Goal: Task Accomplishment & Management: Use online tool/utility

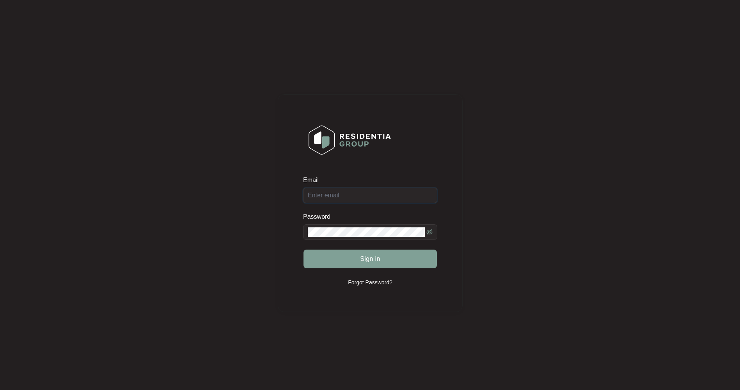
type input "[EMAIL_ADDRESS][DOMAIN_NAME]"
click at [362, 260] on span "Sign in" at bounding box center [370, 258] width 20 height 9
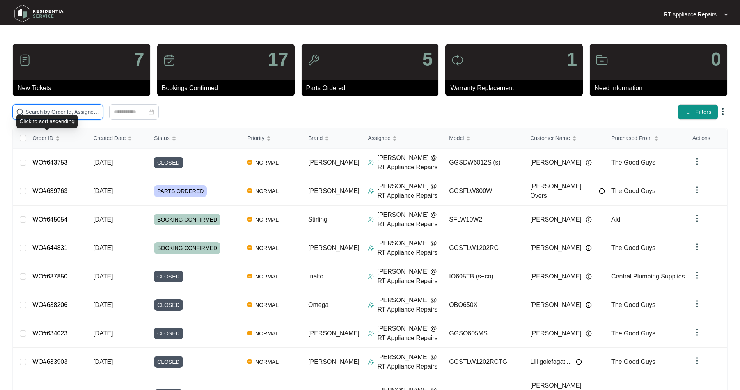
click at [69, 114] on input "text" at bounding box center [62, 112] width 74 height 9
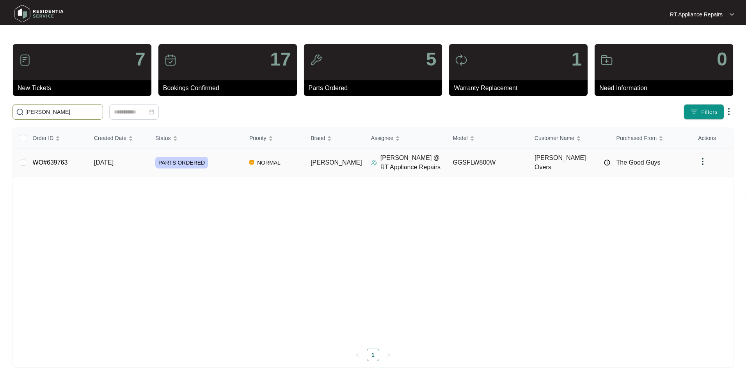
type input "cherie"
click at [114, 162] on span "[DATE]" at bounding box center [104, 162] width 20 height 7
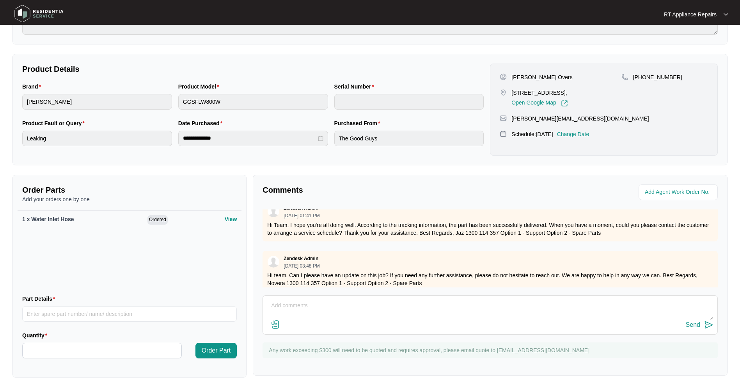
scroll to position [280, 0]
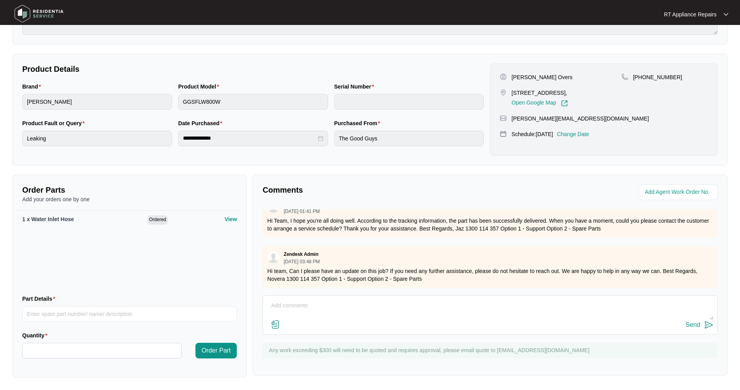
click at [293, 307] on textarea at bounding box center [490, 310] width 447 height 20
paste textarea "15/9/25 14:30 - 15:30 Tested washer and inspected for a leak but all inner hose…"
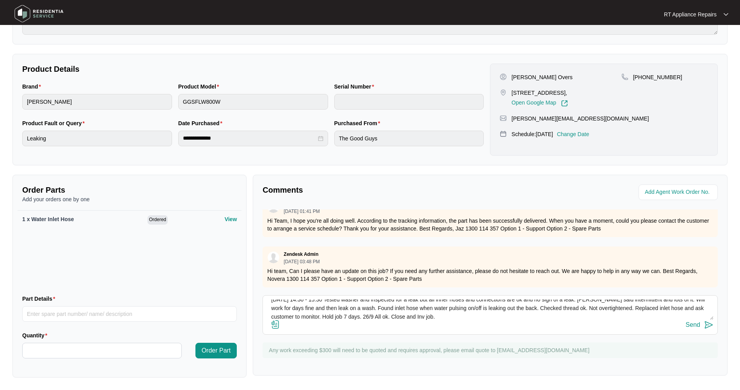
type textarea "15/9/25 14:30 - 15:30 Tested washer and inspected for a leak but all inner hose…"
click at [710, 325] on img at bounding box center [708, 324] width 9 height 9
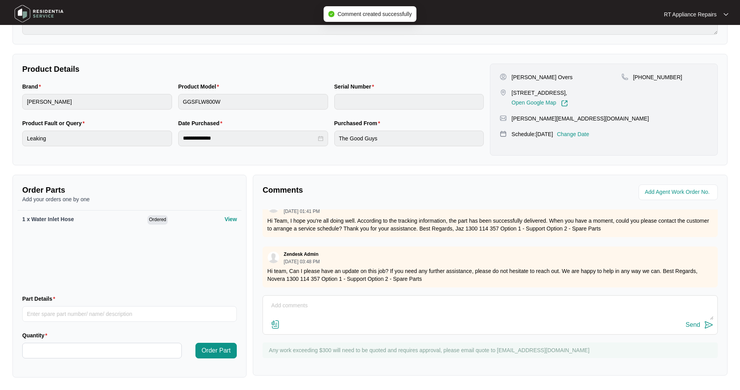
scroll to position [0, 0]
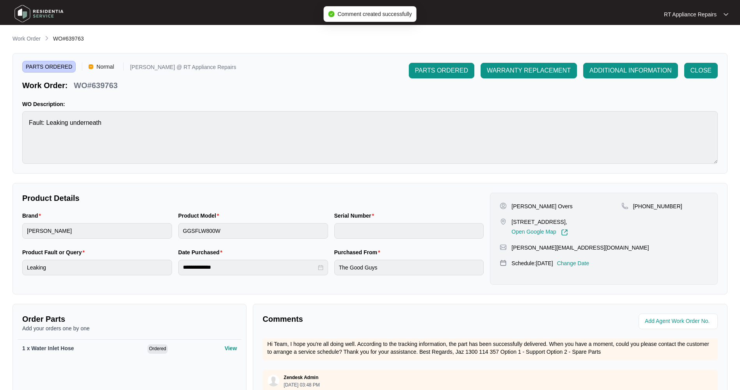
click at [704, 66] on span "CLOSE" at bounding box center [701, 70] width 21 height 9
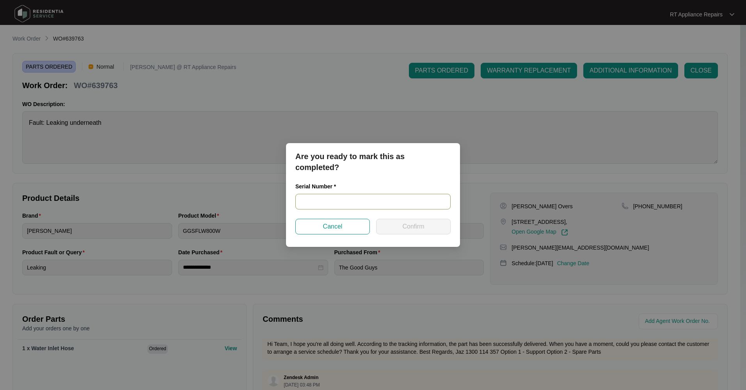
click at [311, 201] on input "text" at bounding box center [372, 202] width 155 height 16
paste input "540S5385001A1175U00105"
type input "540S5385001A1175U00105"
click at [402, 227] on button "Confirm" at bounding box center [413, 227] width 75 height 16
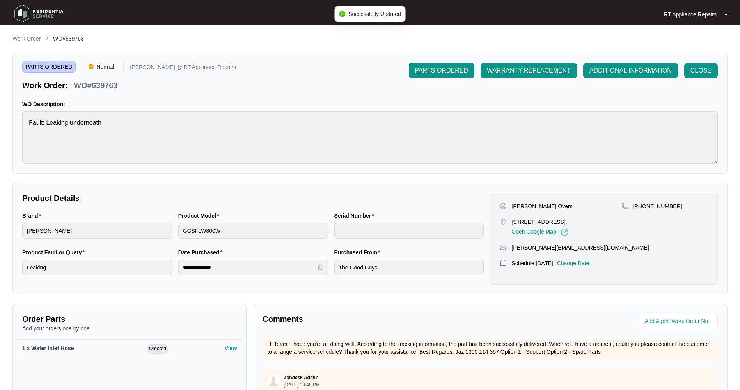
type input "540S5385001A1175U00105"
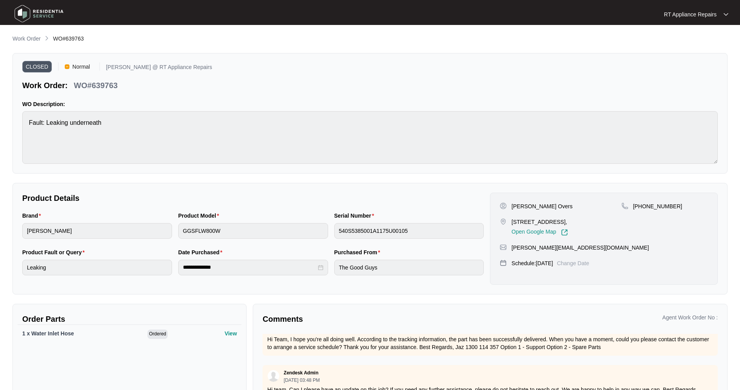
click at [680, 16] on p "RT Appliance Repairs" at bounding box center [690, 15] width 53 height 8
click at [692, 43] on p "Log Out" at bounding box center [702, 41] width 39 height 8
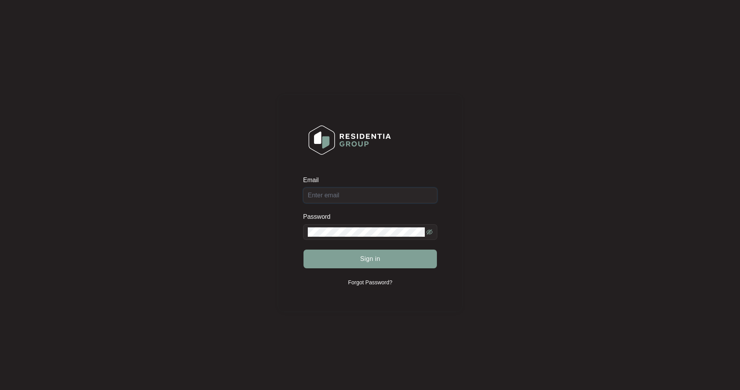
type input "[EMAIL_ADDRESS][DOMAIN_NAME]"
click at [370, 260] on span "Sign in" at bounding box center [370, 258] width 20 height 9
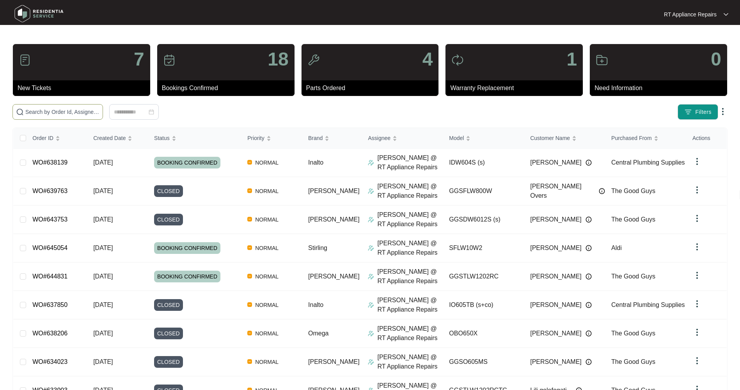
click at [83, 111] on input "text" at bounding box center [62, 112] width 74 height 9
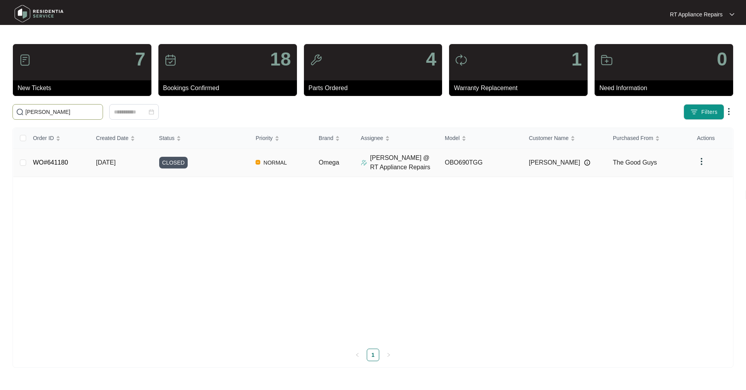
type input "[PERSON_NAME]"
click at [109, 163] on span "[DATE]" at bounding box center [106, 162] width 20 height 7
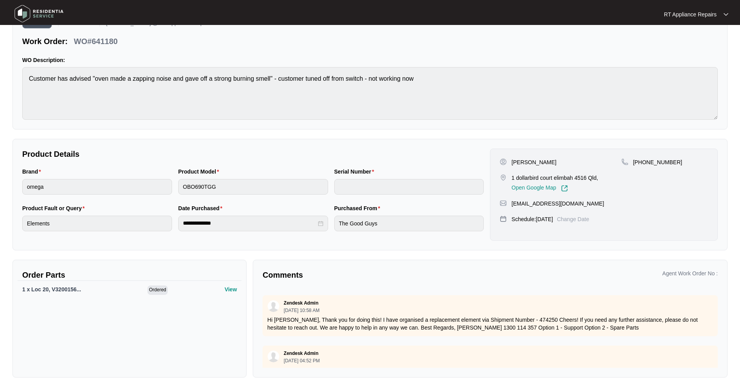
scroll to position [566, 0]
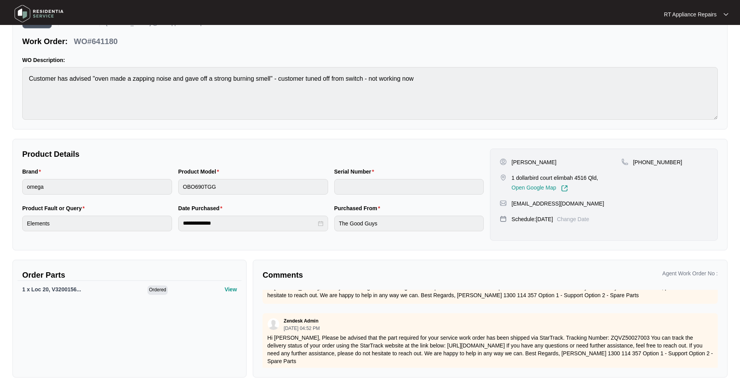
click at [693, 16] on p "RT Appliance Repairs" at bounding box center [690, 15] width 53 height 8
click at [691, 44] on p "Log Out" at bounding box center [702, 41] width 39 height 8
